Goal: Task Accomplishment & Management: Manage account settings

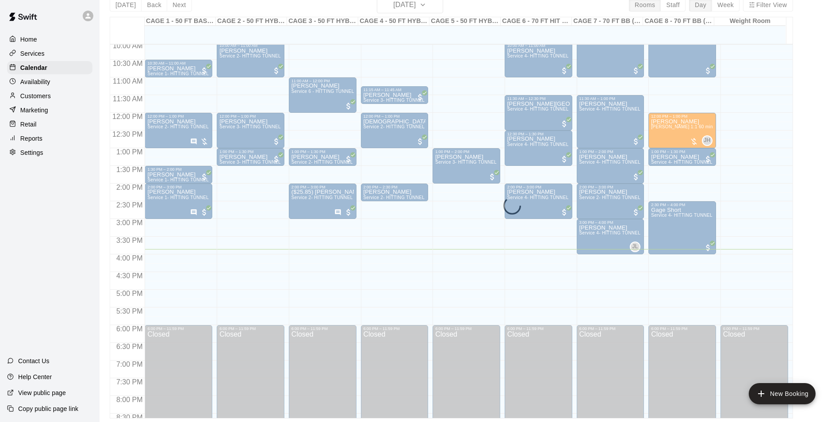
scroll to position [361, 0]
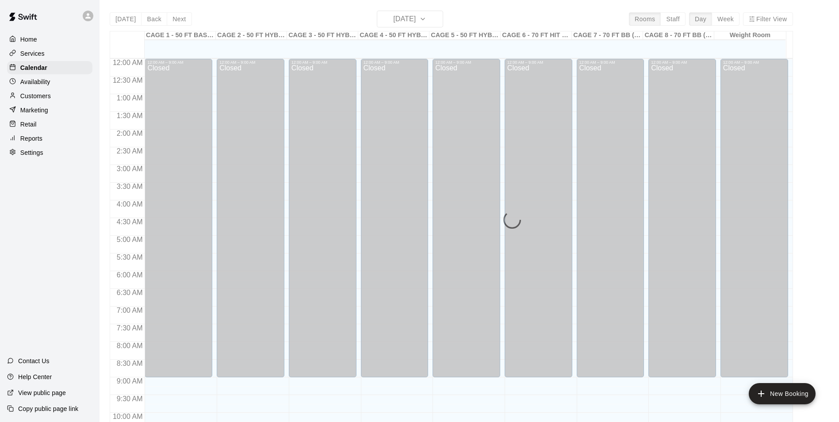
scroll to position [450, 0]
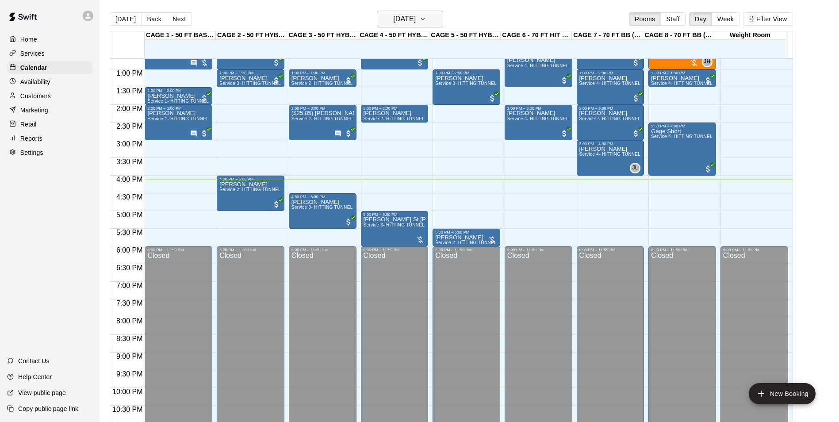
click at [427, 23] on icon "button" at bounding box center [422, 19] width 7 height 11
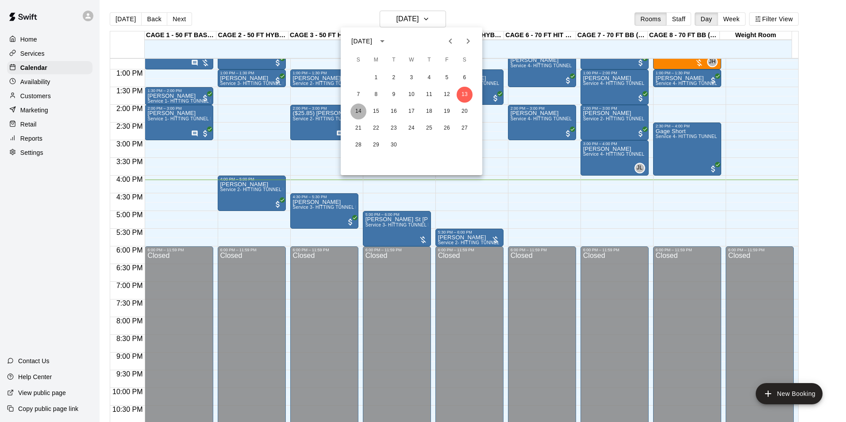
click at [360, 109] on button "14" at bounding box center [358, 112] width 16 height 16
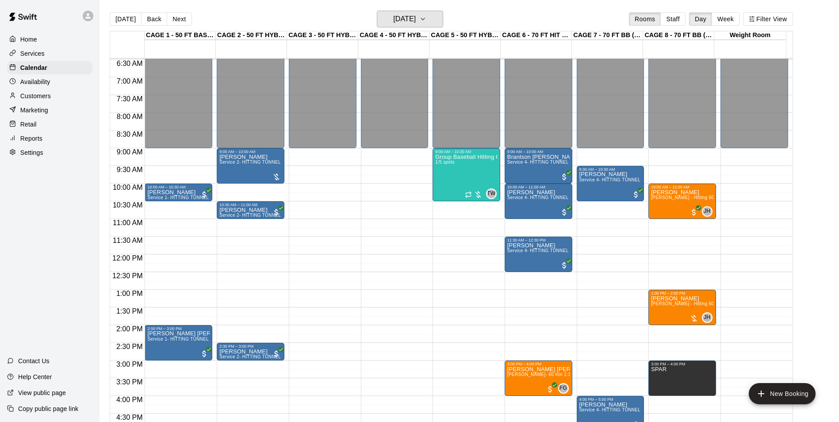
scroll to position [228, 0]
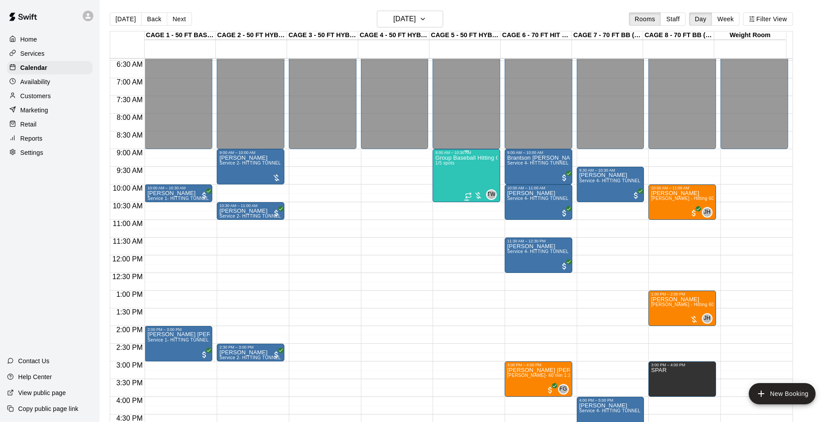
click at [455, 171] on div "Group Baseball Hitting Class - [DATE] (Ages [DEMOGRAPHIC_DATA]) 1/5 spots" at bounding box center [466, 366] width 62 height 422
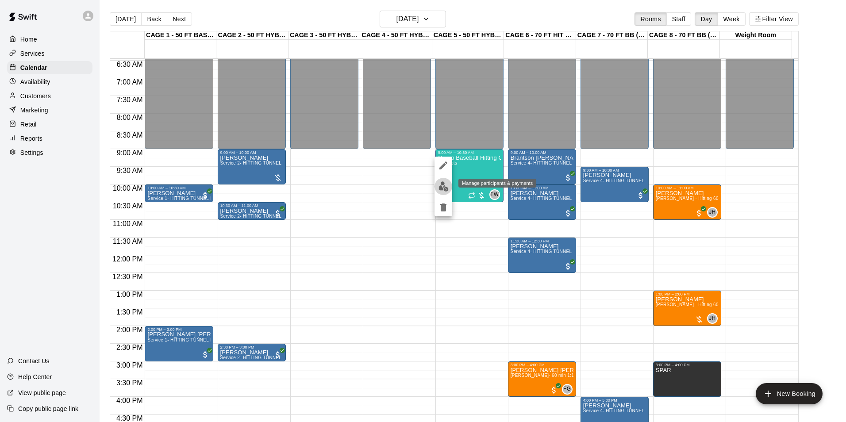
click at [443, 187] on img "edit" at bounding box center [443, 186] width 10 height 10
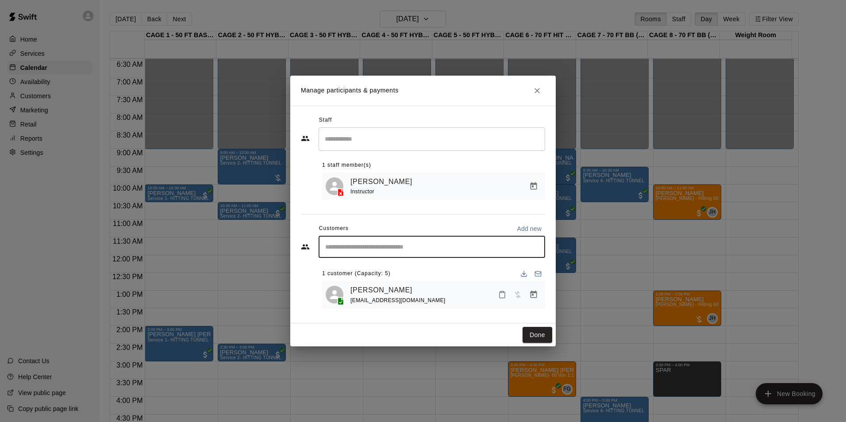
click at [373, 250] on input "Start typing to search customers..." at bounding box center [432, 246] width 219 height 9
type input "******"
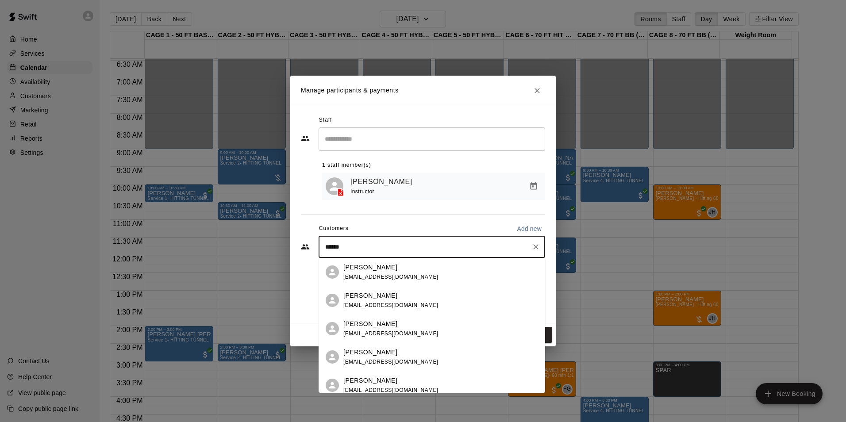
click at [399, 274] on span "[EMAIL_ADDRESS][DOMAIN_NAME]" at bounding box center [390, 277] width 95 height 6
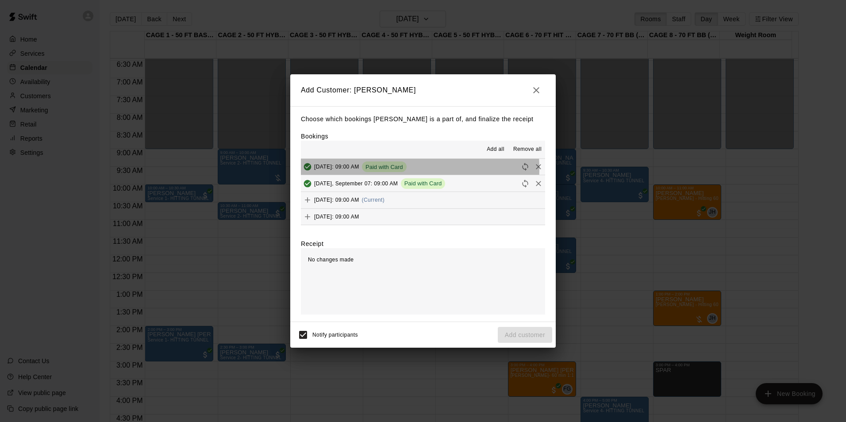
click at [359, 169] on span "[DATE]: 09:00 AM" at bounding box center [336, 167] width 45 height 6
click at [454, 175] on button "[DATE]: 09:00 AM Paid with Card" at bounding box center [423, 167] width 244 height 16
click at [312, 165] on button "Added & Paid" at bounding box center [307, 166] width 13 height 13
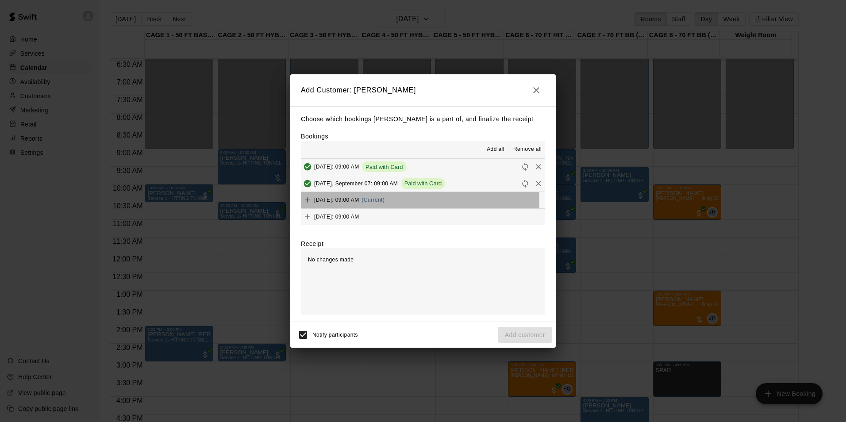
click at [344, 202] on span "[DATE]: 09:00 AM" at bounding box center [336, 200] width 45 height 6
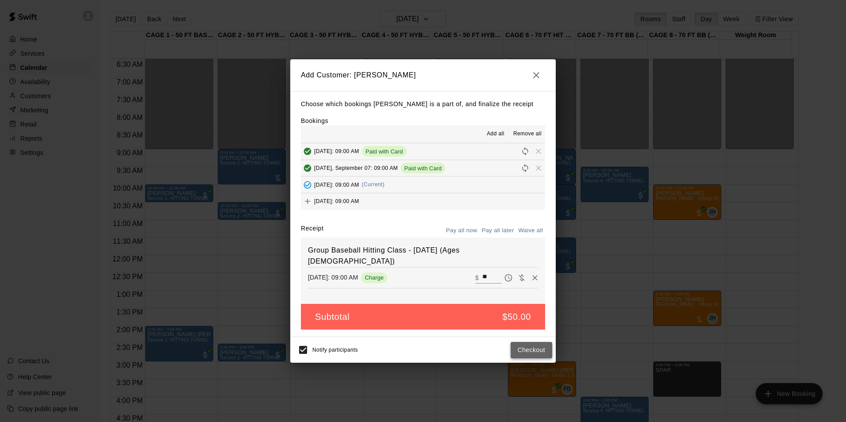
click at [534, 349] on button "Checkout" at bounding box center [532, 350] width 42 height 16
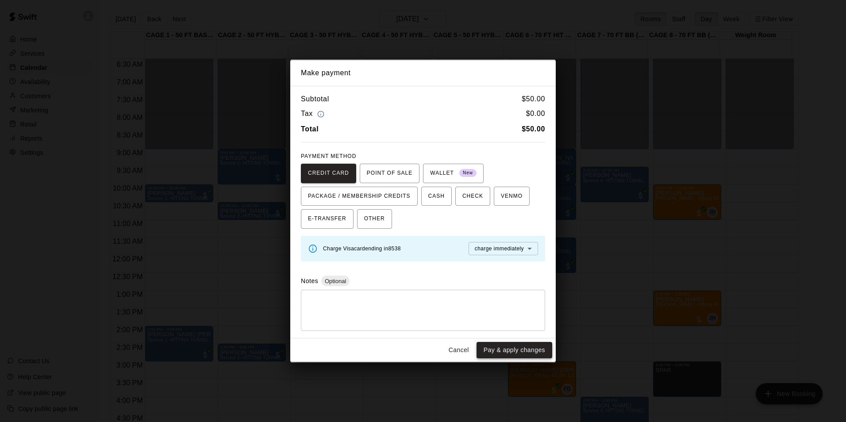
click at [523, 346] on button "Pay & apply changes" at bounding box center [515, 350] width 76 height 16
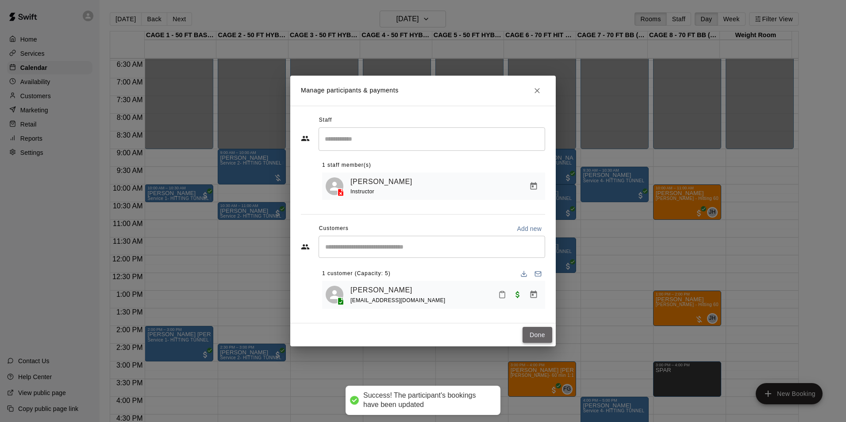
click at [540, 339] on button "Done" at bounding box center [538, 335] width 30 height 16
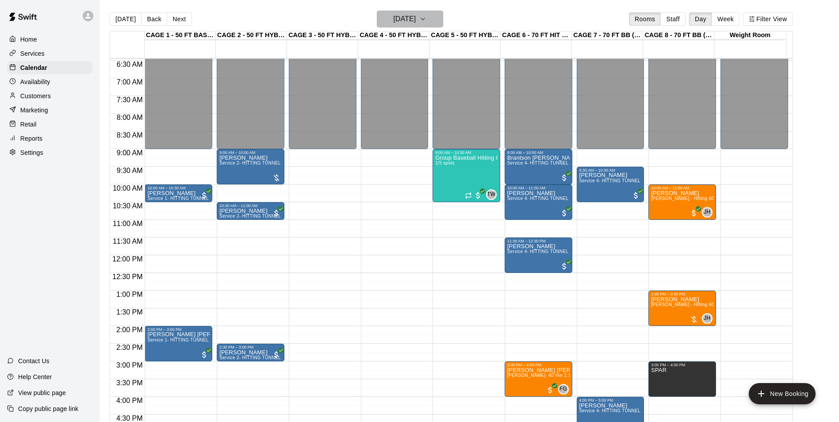
click at [416, 17] on h6 "[DATE]" at bounding box center [404, 19] width 23 height 12
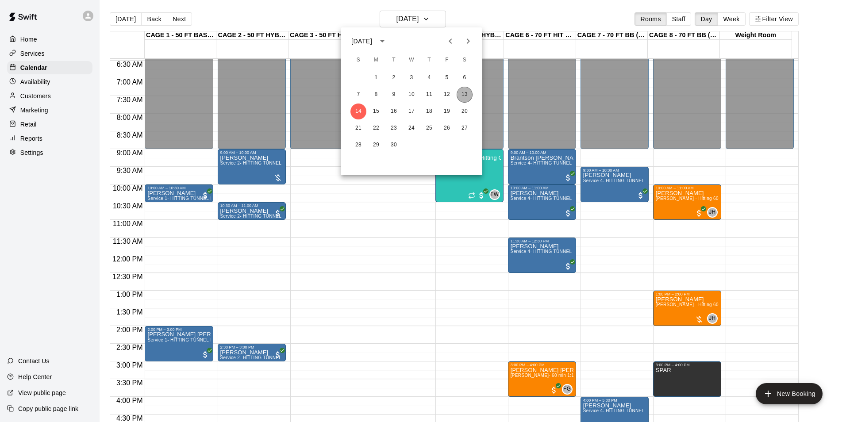
click at [465, 92] on button "13" at bounding box center [465, 95] width 16 height 16
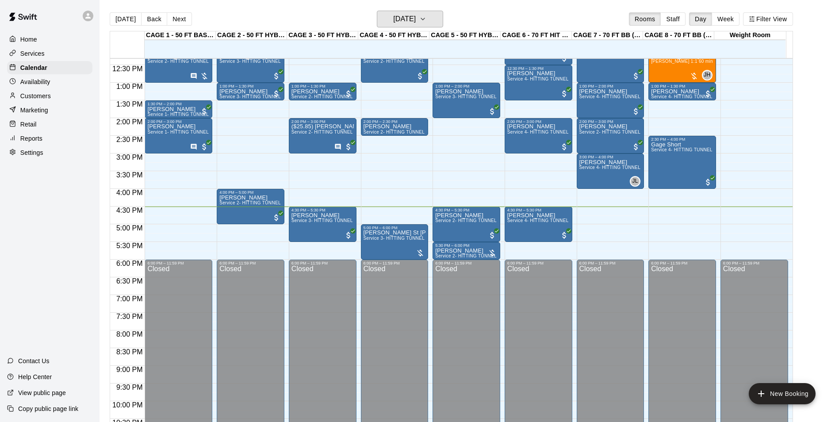
scroll to position [450, 0]
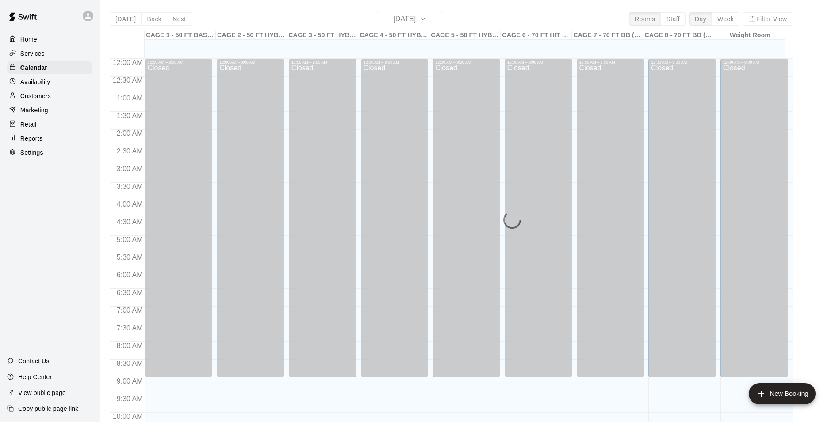
scroll to position [450, 0]
